Goal: Navigation & Orientation: Find specific page/section

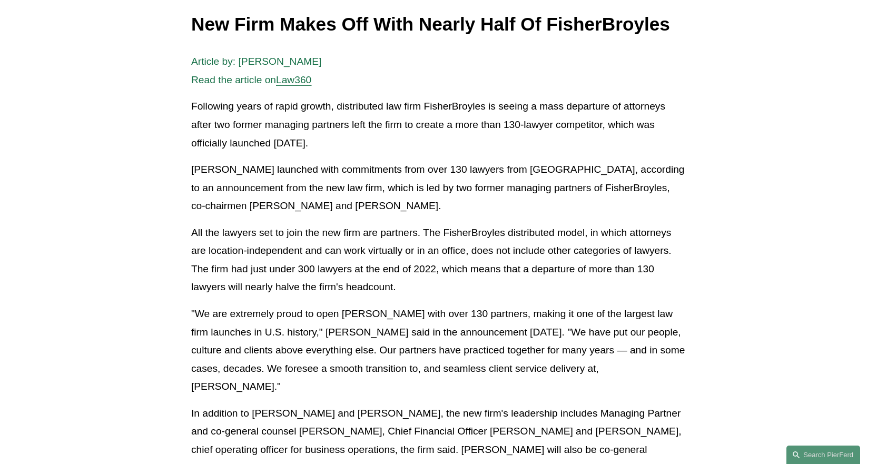
scroll to position [211, 0]
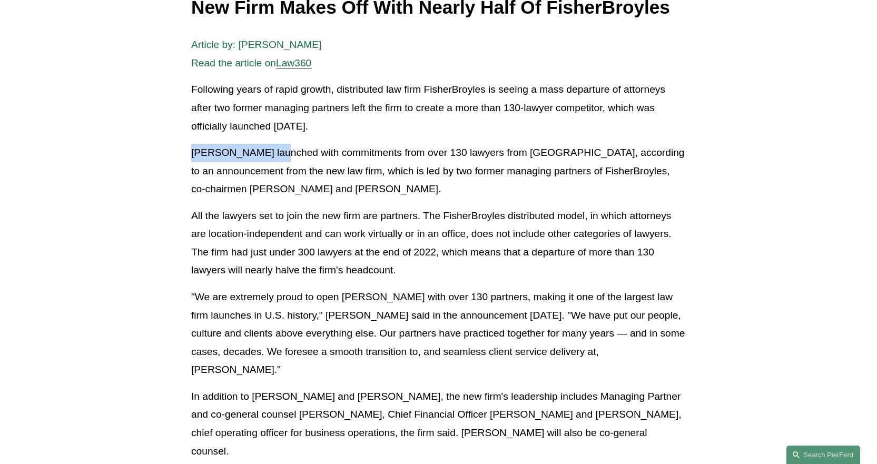
drag, startPoint x: 274, startPoint y: 151, endPoint x: 152, endPoint y: 156, distance: 121.8
click at [152, 156] on article "Back to News & Events New Firm Makes Off With Nearly Half Of FisherBroyles News…" at bounding box center [438, 357] width 877 height 955
copy p "Pierson Ferdinand"
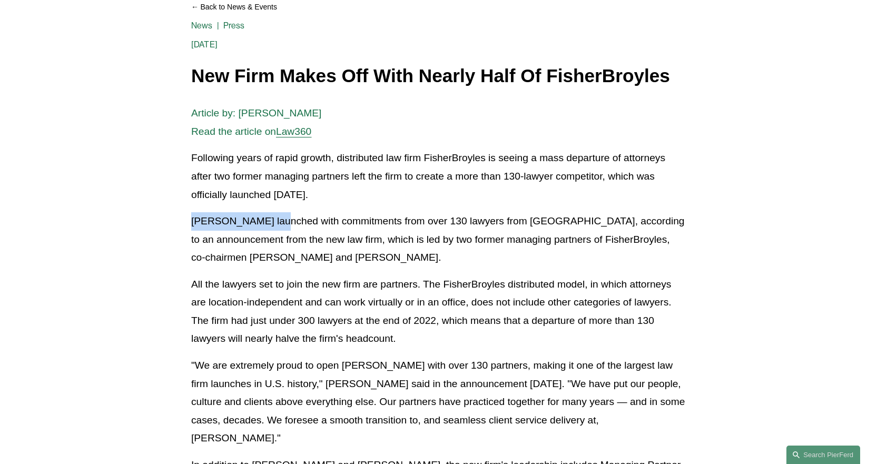
scroll to position [0, 0]
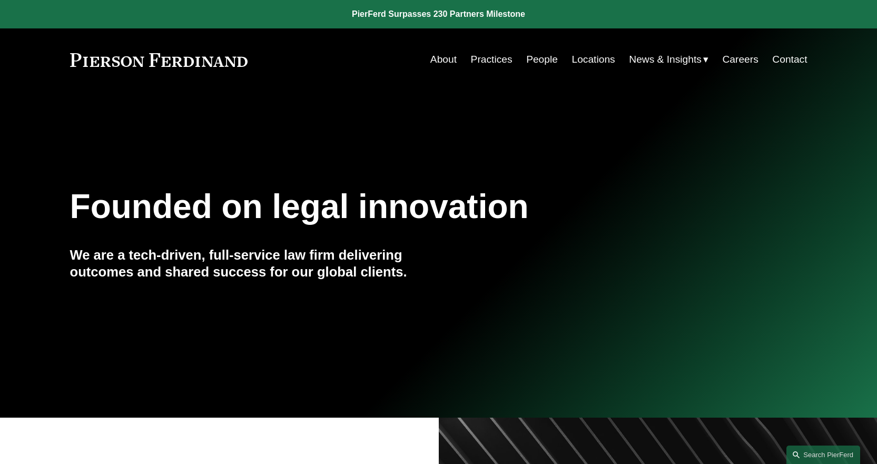
click at [542, 56] on link "People" at bounding box center [542, 60] width 32 height 20
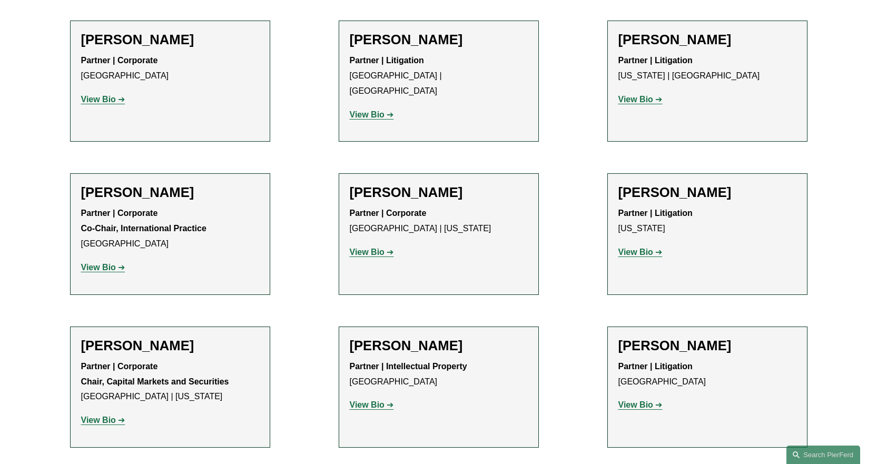
scroll to position [7239, 0]
